Goal: Obtain resource: Download file/media

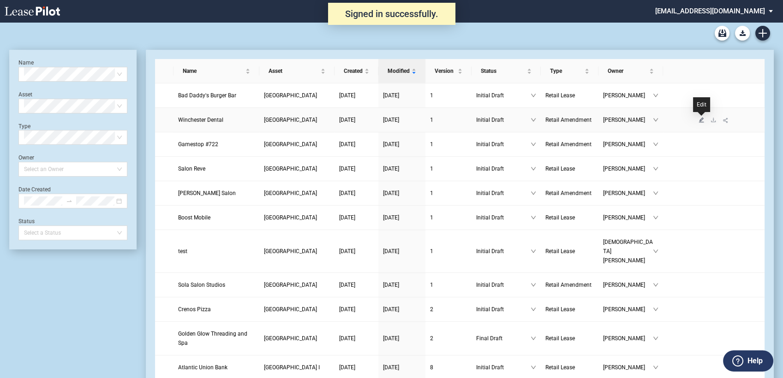
click at [701, 120] on icon "edit" at bounding box center [701, 119] width 5 height 5
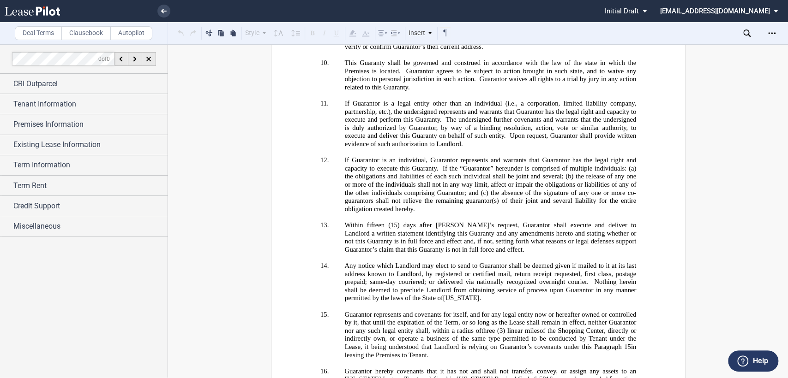
scroll to position [3362, 0]
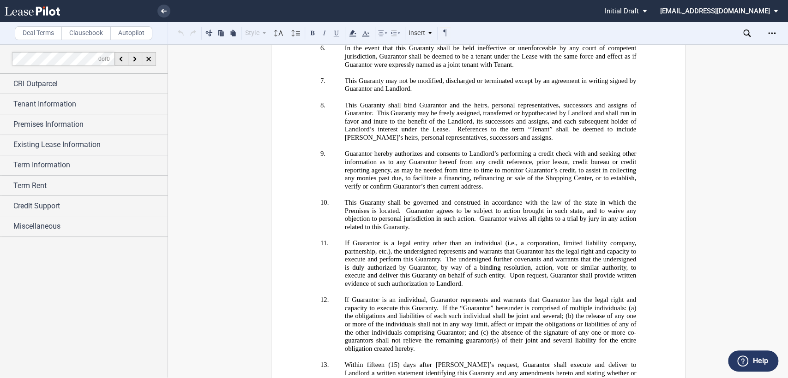
scroll to position [3003, 0]
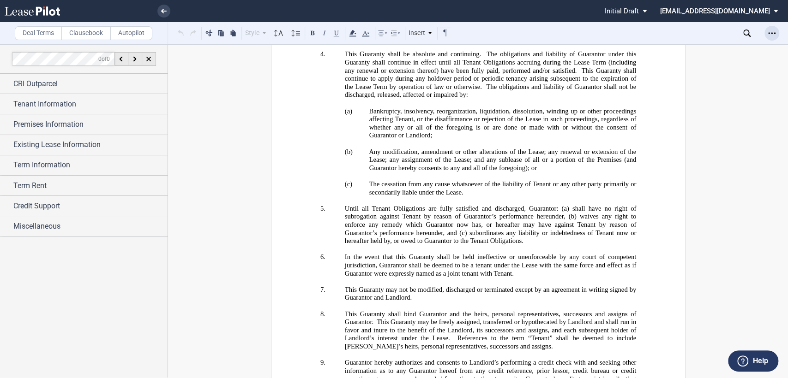
click at [774, 34] on use "Open Lease options menu" at bounding box center [771, 32] width 7 height 1
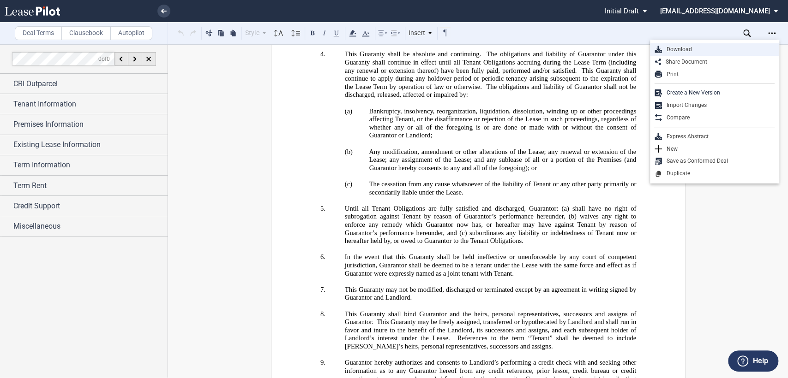
click at [681, 48] on div "Download" at bounding box center [718, 50] width 113 height 8
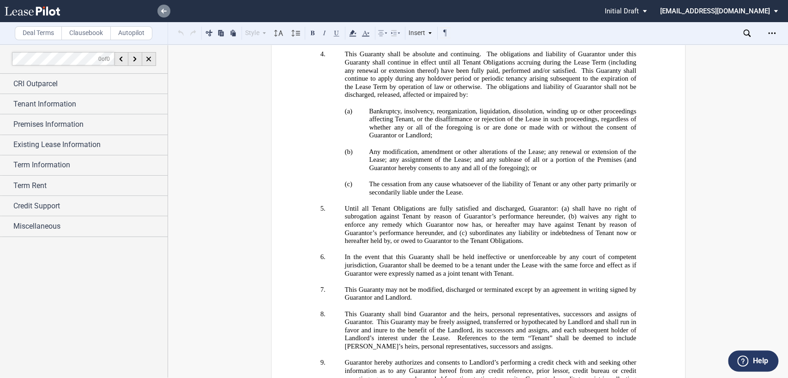
click at [162, 7] on link at bounding box center [163, 11] width 13 height 13
